Goal: Ask a question

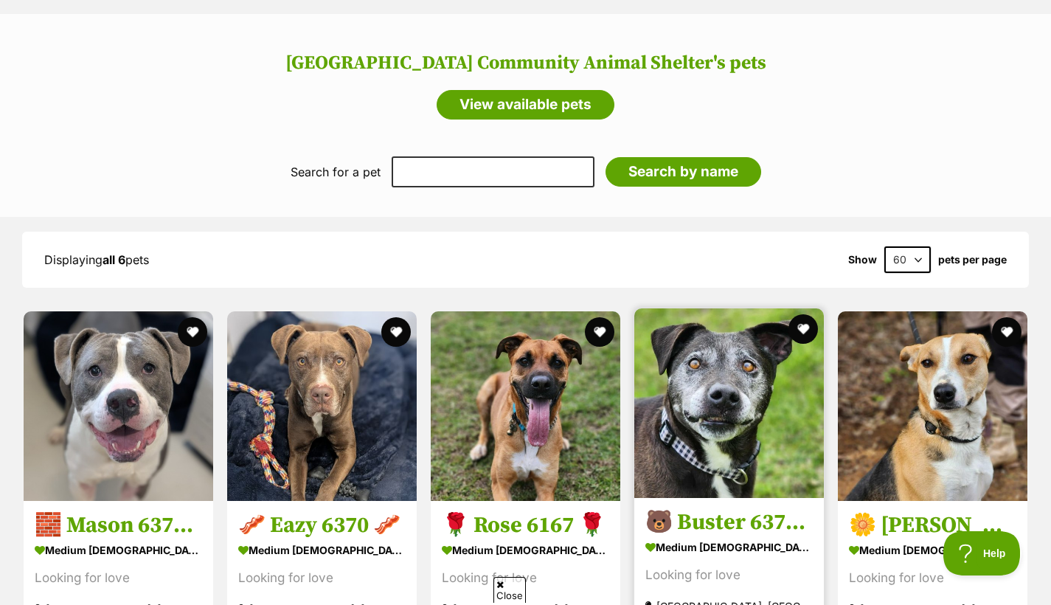
scroll to position [1055, 0]
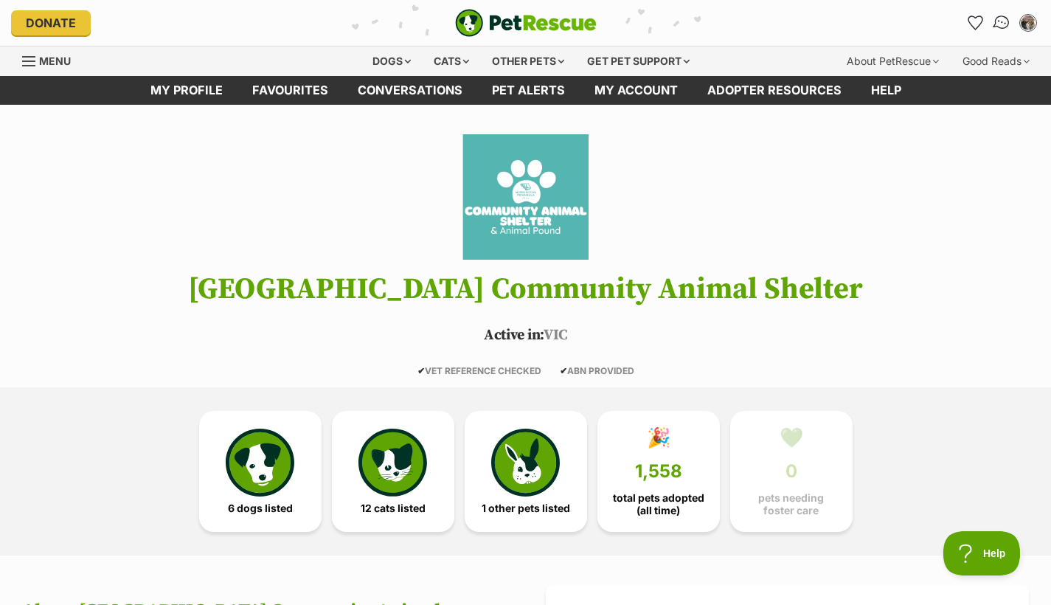
click at [1001, 23] on img "Conversations" at bounding box center [1002, 22] width 20 height 19
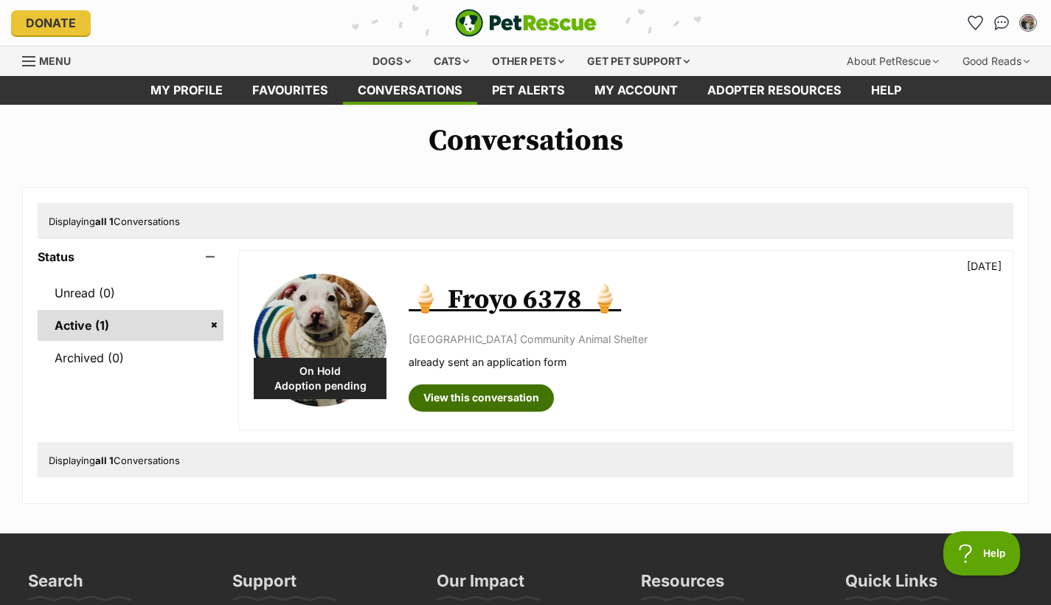
click at [454, 396] on link "View this conversation" at bounding box center [481, 397] width 145 height 27
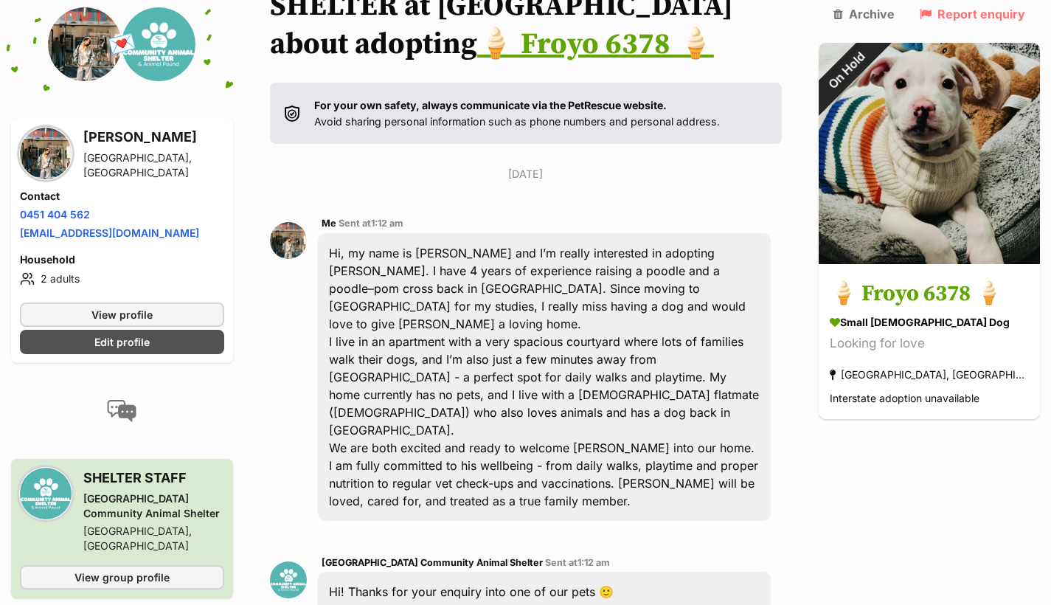
scroll to position [142, 0]
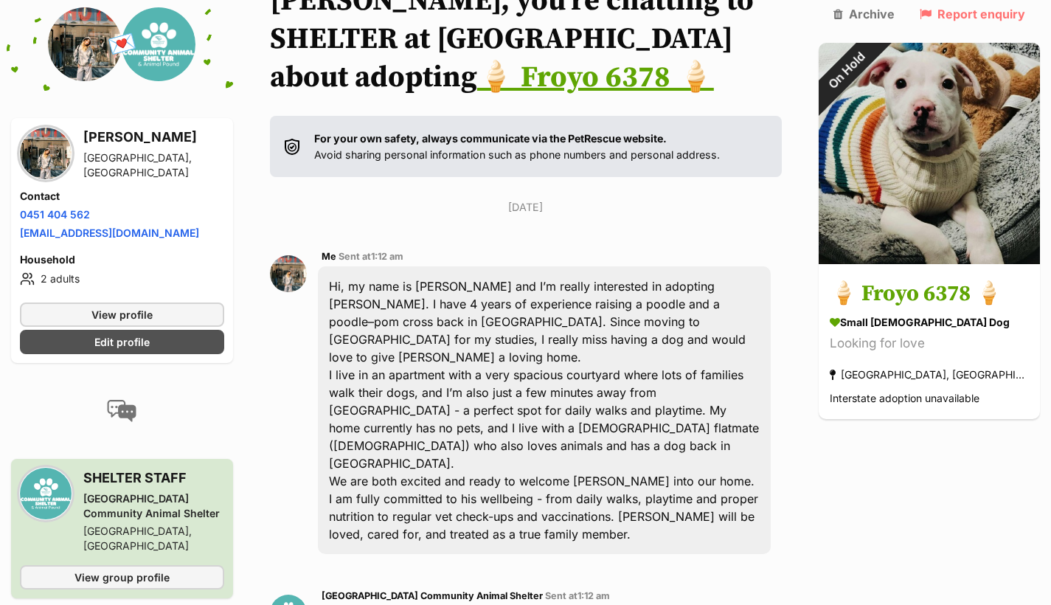
click at [714, 94] on link "🍦 Froyo 6378 🍦" at bounding box center [595, 77] width 237 height 37
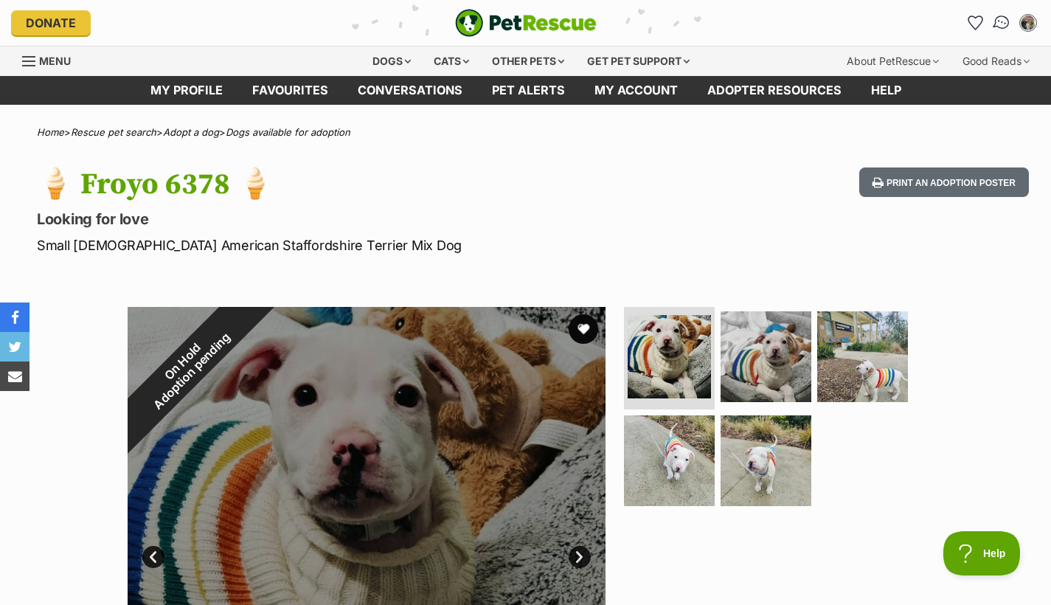
click at [999, 30] on link "Conversations" at bounding box center [1001, 22] width 30 height 30
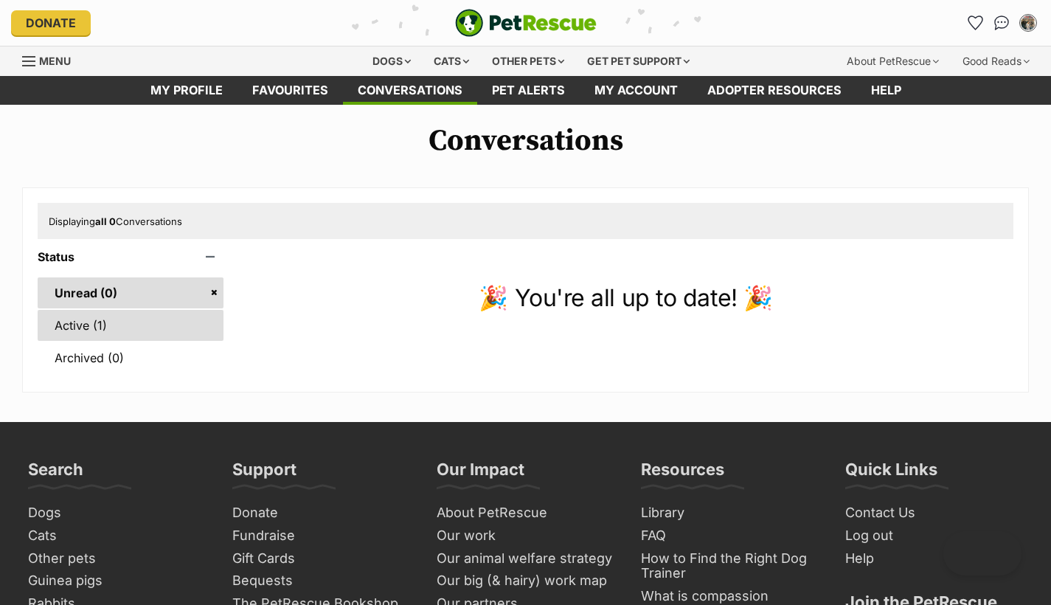
click at [139, 333] on link "Active (1)" at bounding box center [131, 325] width 186 height 31
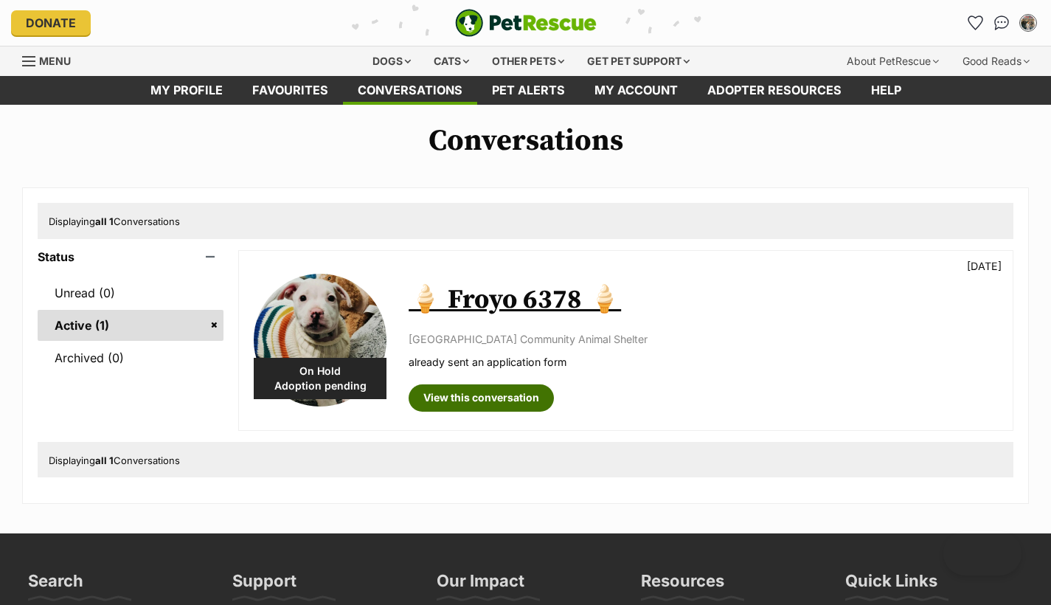
click at [504, 394] on link "View this conversation" at bounding box center [481, 397] width 145 height 27
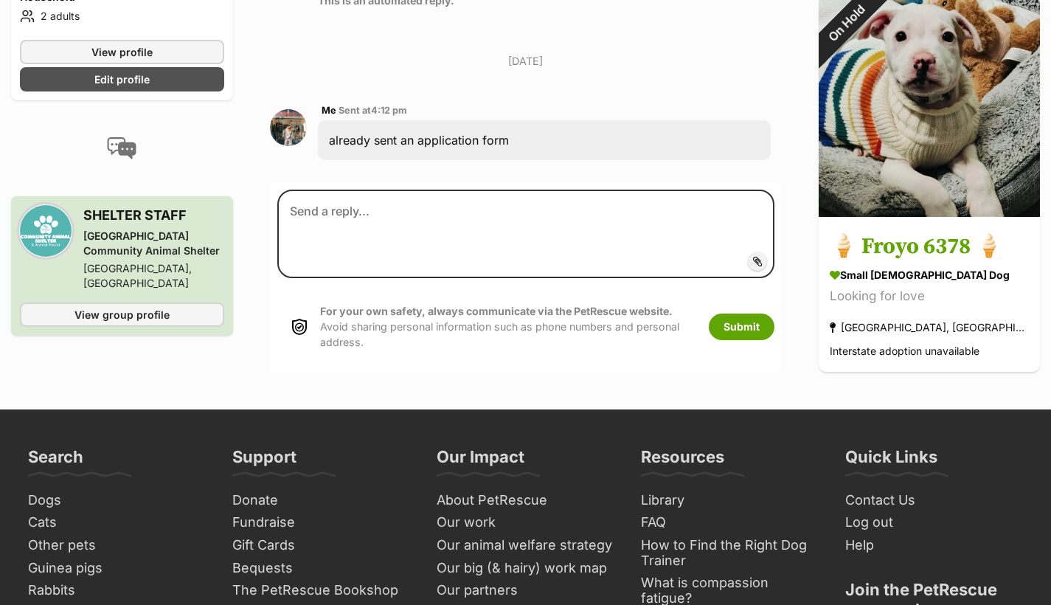
scroll to position [926, 0]
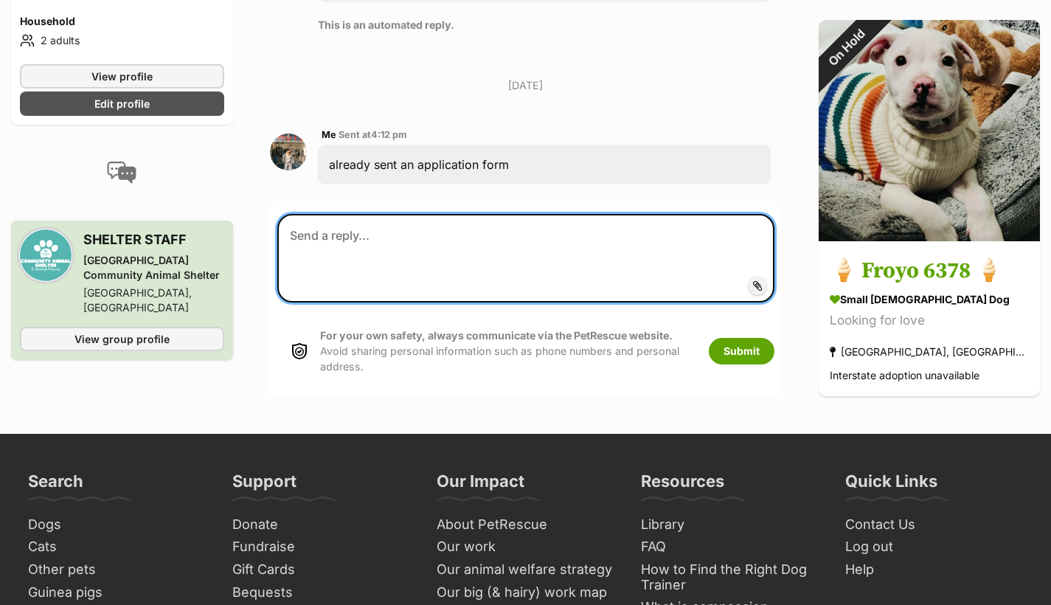
click at [524, 243] on textarea at bounding box center [525, 258] width 497 height 89
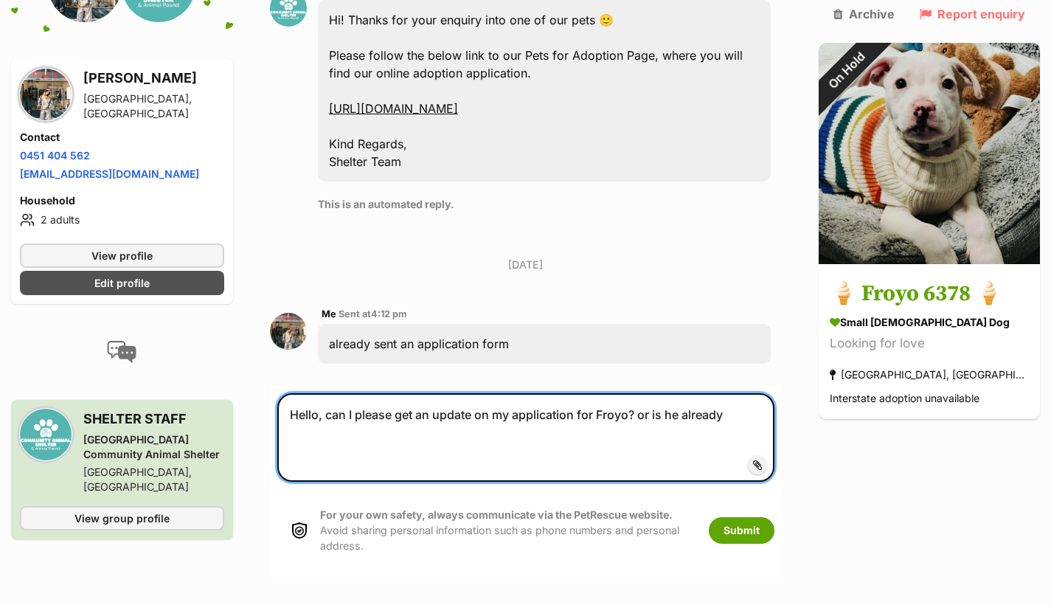
scroll to position [748, 0]
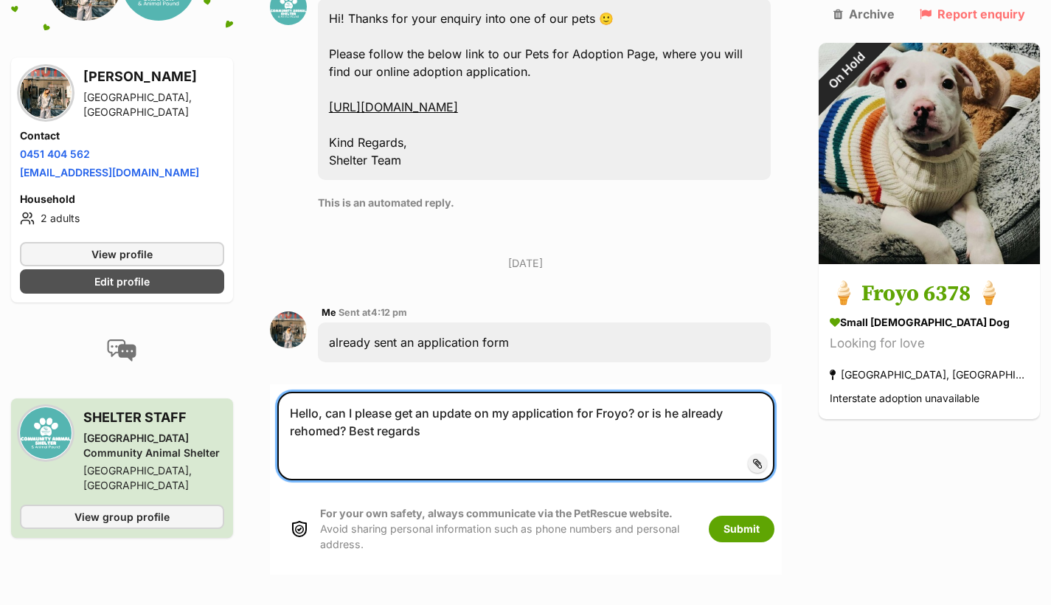
click at [774, 407] on textarea "Hello, can I please get an update on my application for Froyo? or is he already…" at bounding box center [525, 436] width 497 height 89
type textarea "Hello, can I please get an update on my application for Froyo? or is he already…"
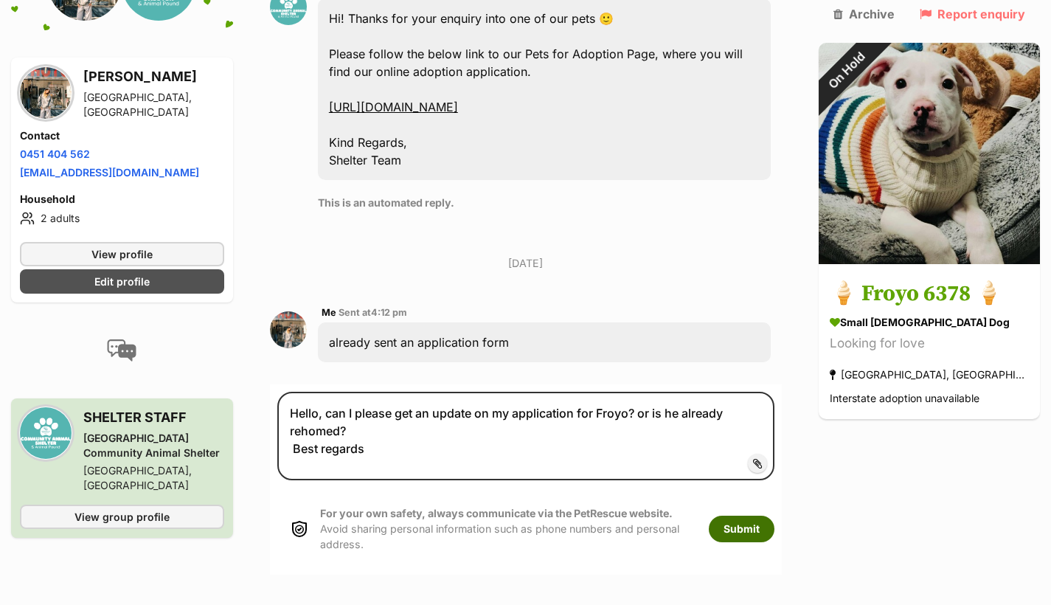
click at [772, 528] on button "Submit" at bounding box center [742, 529] width 66 height 27
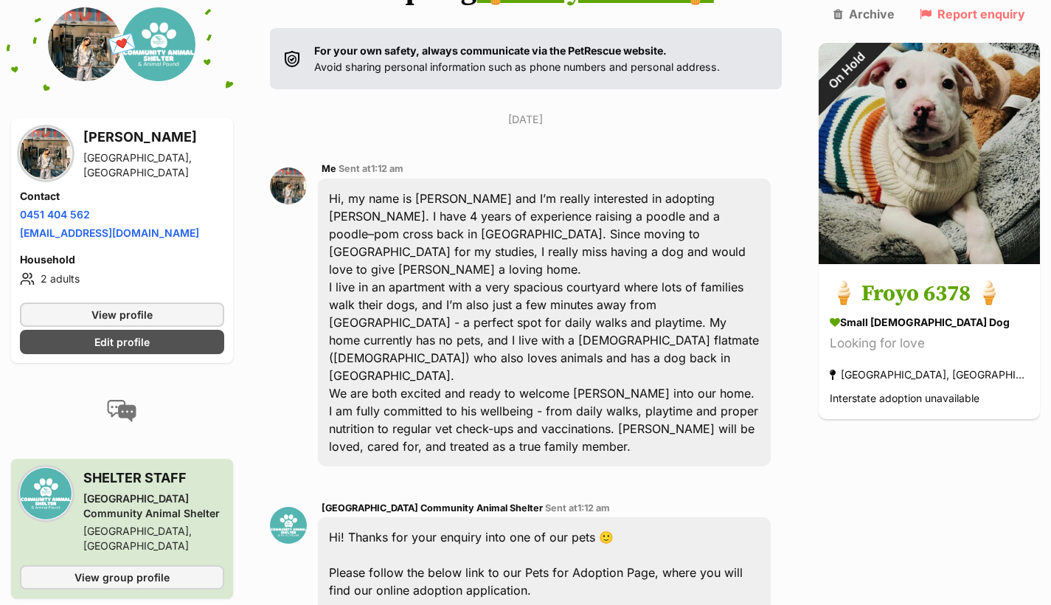
scroll to position [125, 0]
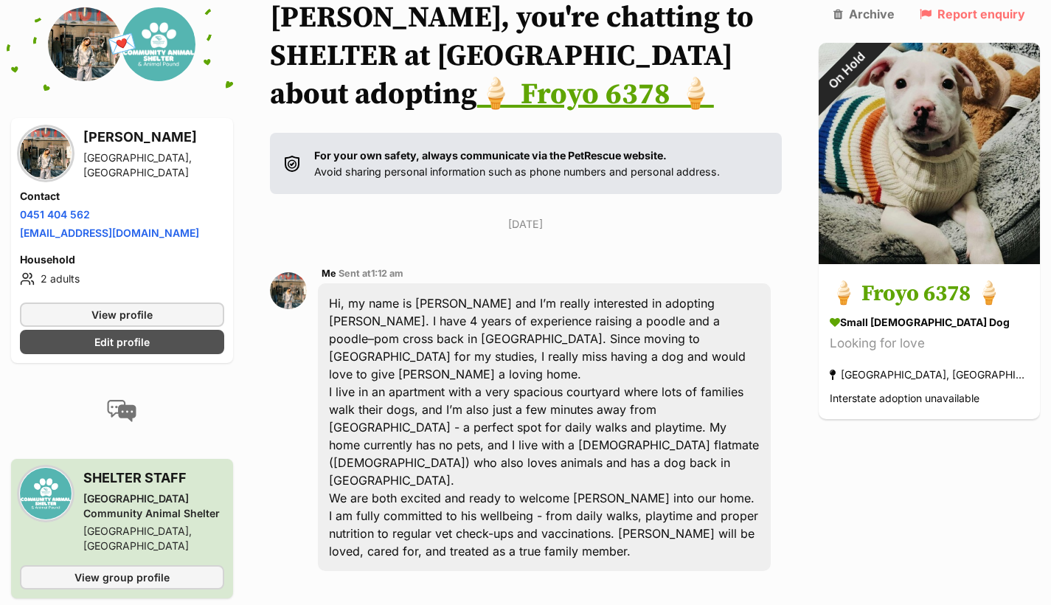
click at [714, 91] on link "🍦 Froyo 6378 🍦" at bounding box center [595, 94] width 237 height 37
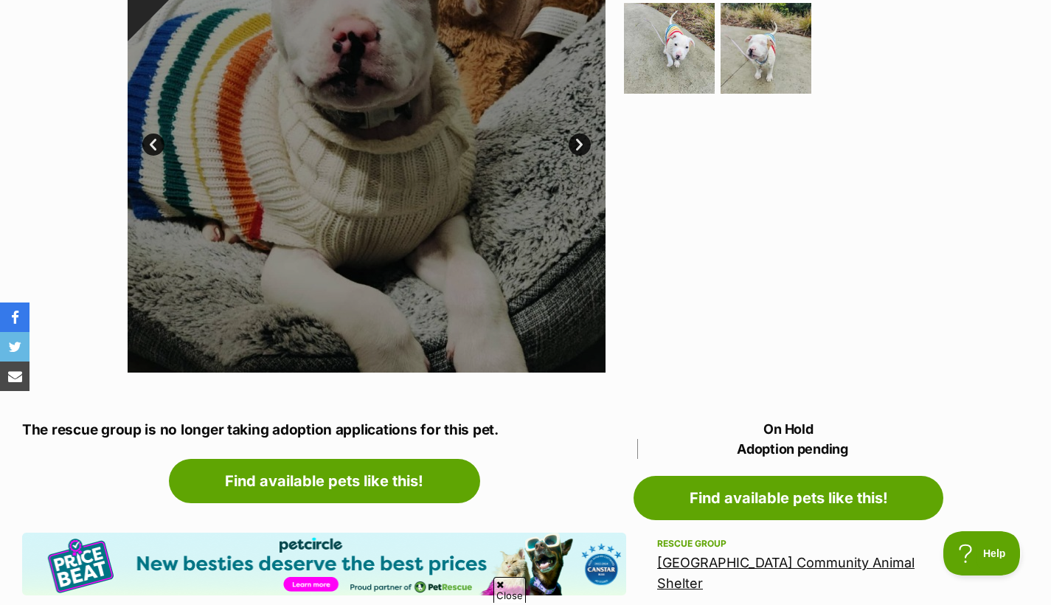
scroll to position [402, 0]
